Goal: Task Accomplishment & Management: Use online tool/utility

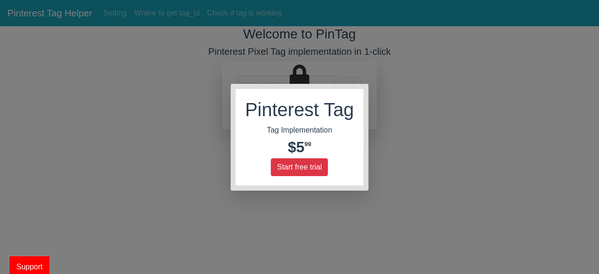
click at [370, 174] on div "Pinterest Tag Tag Implementation $5 99 Start free trial" at bounding box center [299, 137] width 599 height 274
click at [315, 169] on button "Start free trial" at bounding box center [299, 167] width 57 height 18
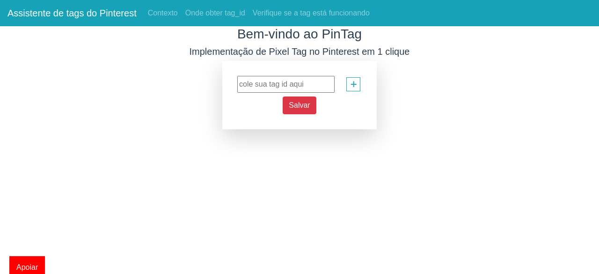
click at [306, 63] on div "+ Salvar" at bounding box center [299, 95] width 154 height 68
click at [296, 88] on input "text" at bounding box center [285, 84] width 97 height 17
paste input "549769492954"
type input "549769492954"
click at [293, 104] on font "Salvar" at bounding box center [299, 105] width 21 height 8
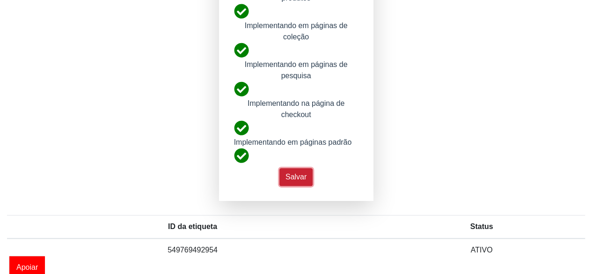
scroll to position [185, 0]
click at [300, 176] on font "Salvar" at bounding box center [295, 177] width 21 height 8
click at [298, 177] on font "Salvar" at bounding box center [295, 177] width 21 height 8
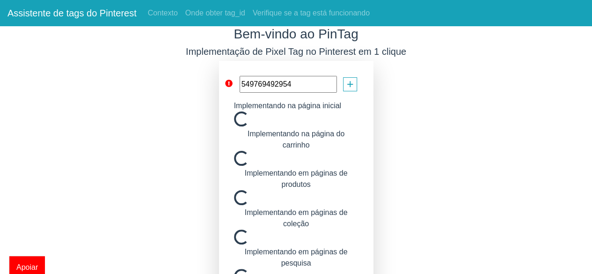
click at [33, 261] on span "Apoiar" at bounding box center [27, 267] width 36 height 22
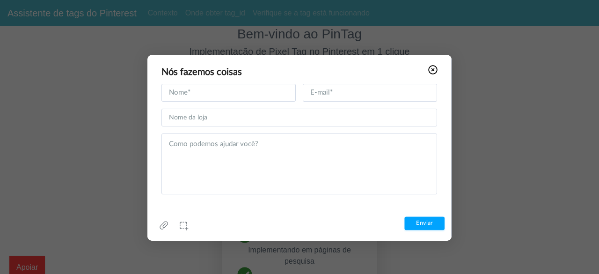
click at [433, 70] on use at bounding box center [432, 69] width 9 height 9
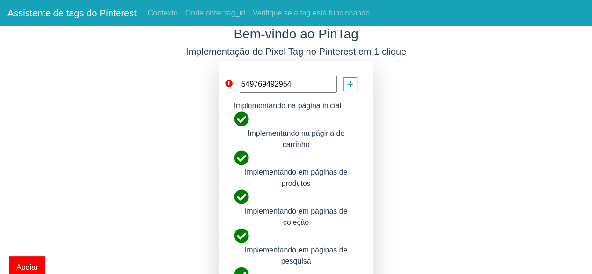
click at [420, 93] on div "Bem-vindo ao PinTag Implementação de Pixel Tag no Pinterest em 1 clique 5497694…" at bounding box center [296, 243] width 592 height 435
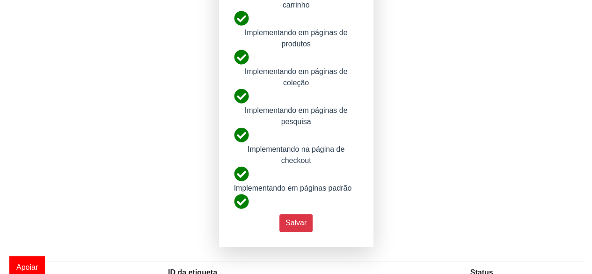
scroll to position [140, 0]
